Goal: Find specific page/section: Find specific page/section

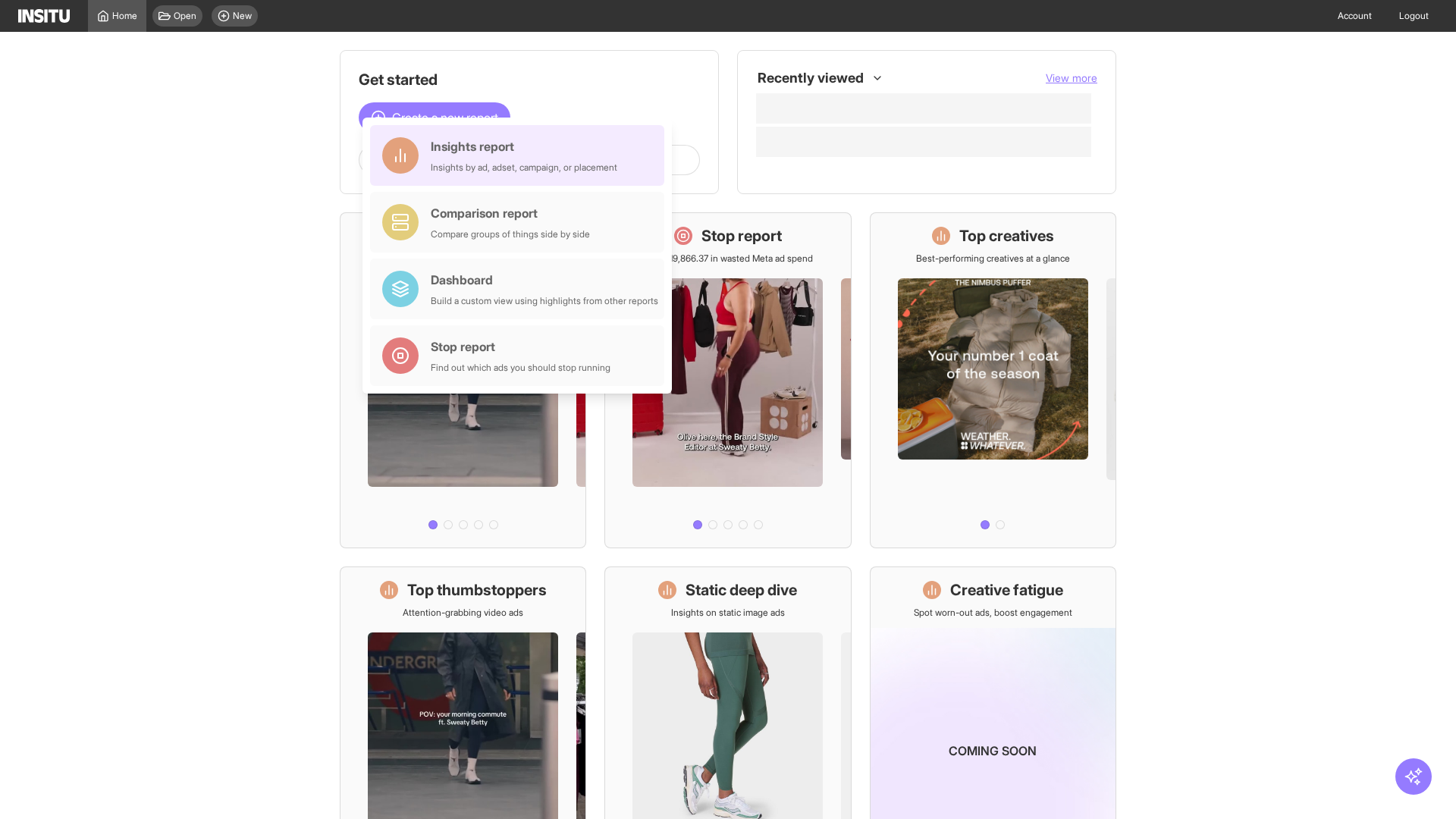
click at [521, 156] on div "Insights report Insights by ad, adset, campaign, or placement" at bounding box center [524, 155] width 186 height 36
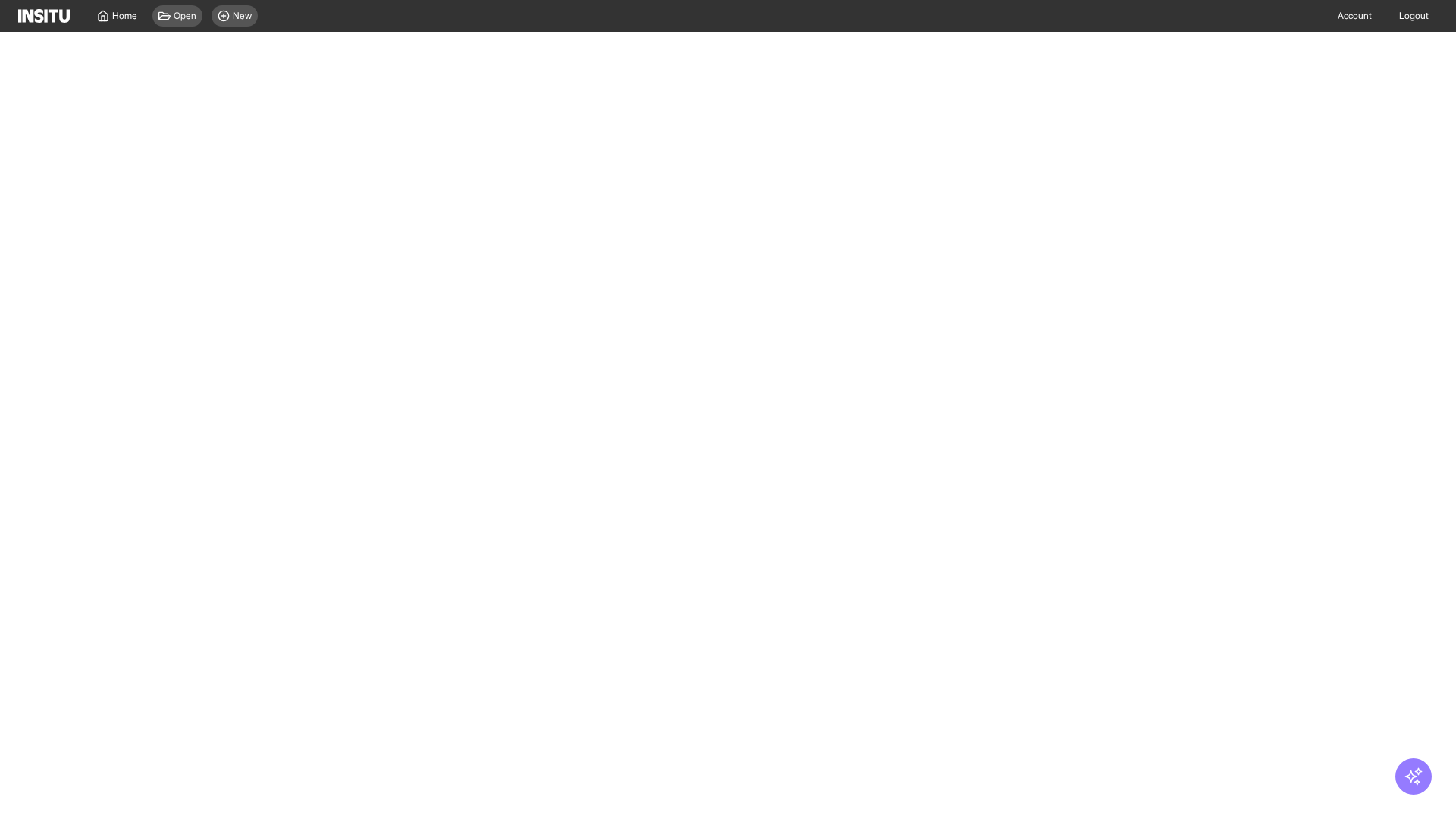
select select "**"
